Goal: Task Accomplishment & Management: Manage account settings

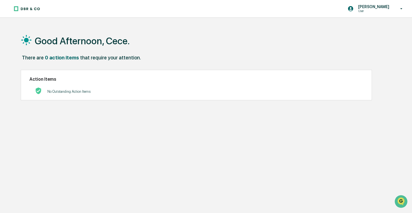
click at [70, 18] on div "[PERSON_NAME] User Good Afternoon, Cece. There are 0 action items that require …" at bounding box center [206, 120] width 412 height 240
click at [63, 42] on h1 "Good Afternoon, Cece." at bounding box center [82, 40] width 95 height 11
click at [354, 14] on div "[PERSON_NAME] User" at bounding box center [377, 8] width 70 height 17
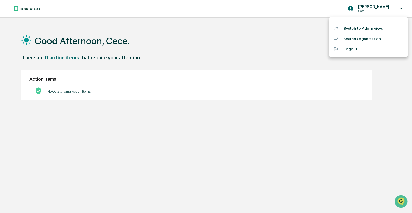
click at [180, 45] on div at bounding box center [206, 106] width 412 height 213
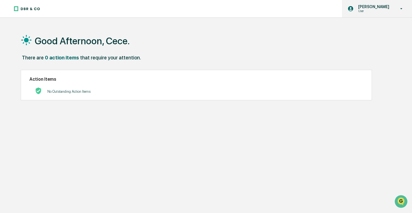
click at [380, 6] on p "[PERSON_NAME]" at bounding box center [373, 6] width 38 height 4
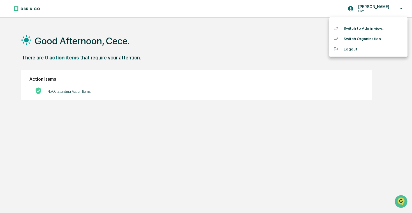
click at [363, 29] on li "Switch to Admin view..." at bounding box center [368, 28] width 78 height 10
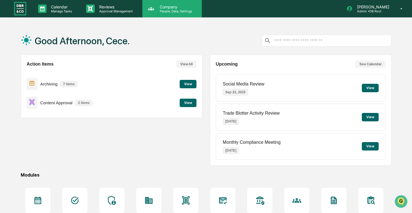
click at [164, 10] on p "People, Data, Settings" at bounding box center [175, 11] width 40 height 4
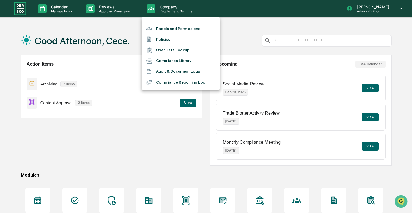
click at [109, 8] on div at bounding box center [206, 106] width 412 height 213
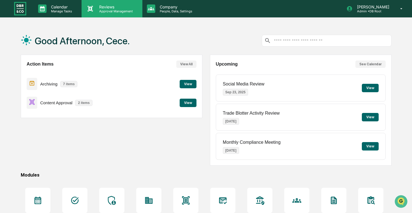
click at [117, 15] on div "Reviews Approval Management" at bounding box center [112, 8] width 61 height 17
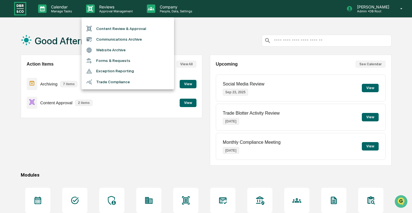
click at [121, 58] on li "Forms & Requests" at bounding box center [128, 60] width 92 height 10
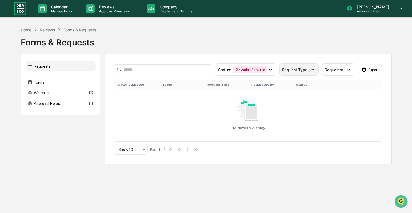
click at [301, 67] on div "Request Type" at bounding box center [298, 69] width 39 height 12
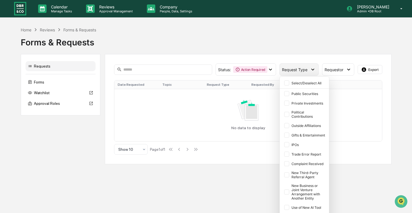
click at [301, 66] on div "Request Type" at bounding box center [298, 69] width 39 height 12
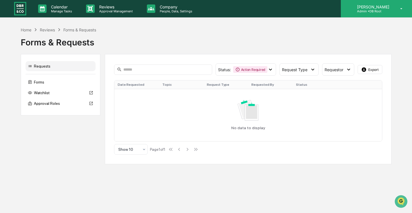
click at [379, 11] on p "Admin • DB Root" at bounding box center [373, 11] width 40 height 4
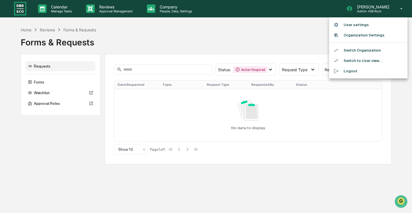
click at [251, 24] on div at bounding box center [206, 106] width 412 height 213
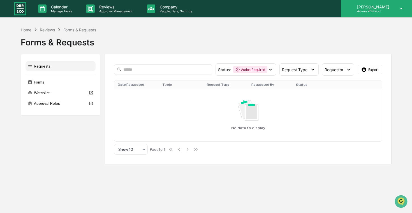
click at [402, 6] on div "[PERSON_NAME] Admin • DB Root" at bounding box center [376, 8] width 71 height 17
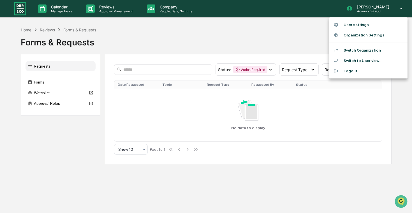
click at [376, 51] on li "Switch Organization" at bounding box center [368, 50] width 78 height 10
